Goal: Navigation & Orientation: Go to known website

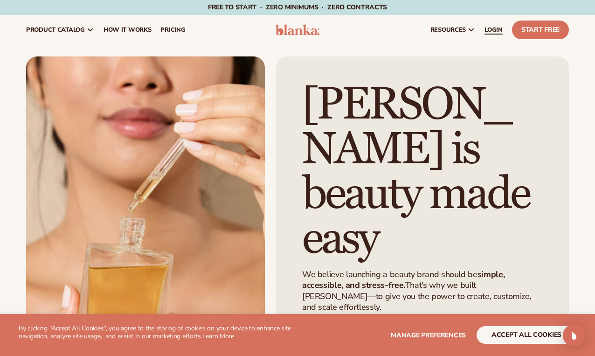
click at [496, 28] on span "LOGIN" at bounding box center [494, 29] width 18 height 7
click at [395, 106] on h1 "[PERSON_NAME] is beauty made easy" at bounding box center [422, 172] width 241 height 179
click at [380, 85] on h1 "[PERSON_NAME] is beauty made easy" at bounding box center [422, 172] width 241 height 179
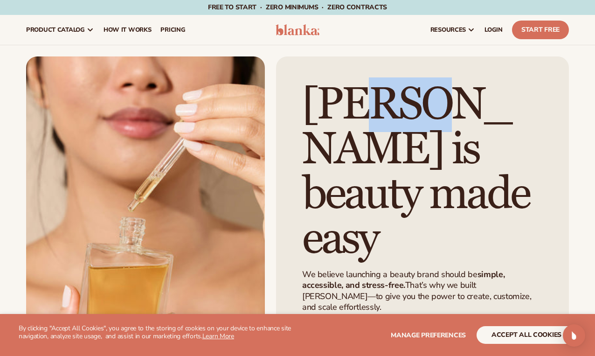
drag, startPoint x: 431, startPoint y: 119, endPoint x: 360, endPoint y: 113, distance: 71.2
click at [360, 113] on h1 "[PERSON_NAME] is beauty made easy" at bounding box center [422, 172] width 241 height 179
click at [425, 175] on h1 "[PERSON_NAME] is beauty made easy" at bounding box center [422, 172] width 241 height 179
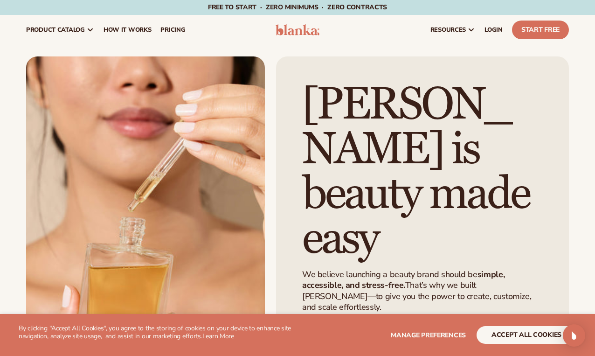
click at [398, 190] on h1 "[PERSON_NAME] is beauty made easy" at bounding box center [422, 172] width 241 height 179
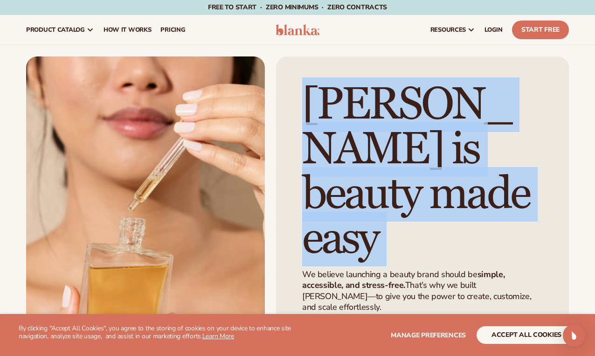
click at [398, 190] on h1 "[PERSON_NAME] is beauty made easy" at bounding box center [422, 172] width 241 height 179
click at [409, 193] on h1 "[PERSON_NAME] is beauty made easy" at bounding box center [422, 172] width 241 height 179
